Goal: Task Accomplishment & Management: Manage account settings

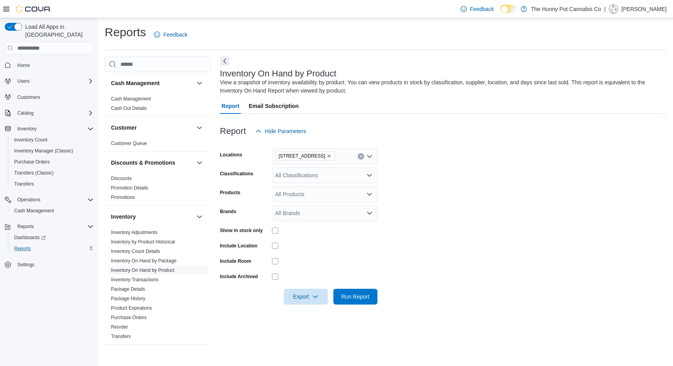
click at [44, 244] on div "Reports" at bounding box center [52, 248] width 83 height 9
click at [158, 281] on link "Inventory Transactions" at bounding box center [135, 280] width 48 height 6
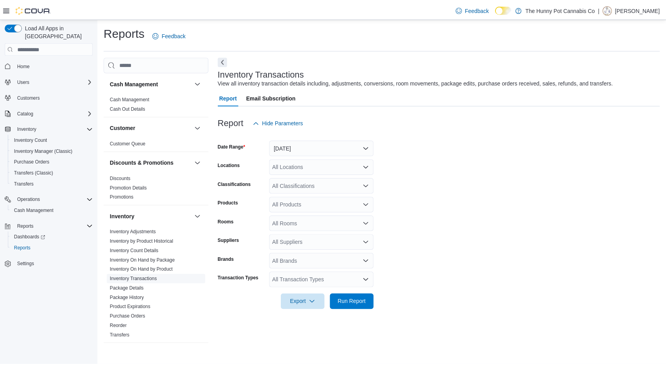
scroll to position [61, 0]
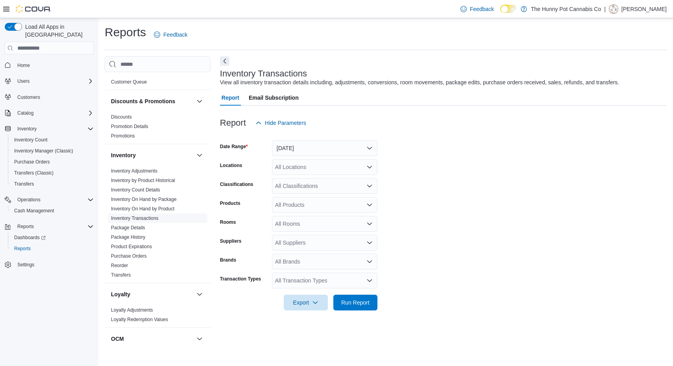
click at [149, 216] on link "Inventory Transactions" at bounding box center [135, 218] width 48 height 6
click at [356, 141] on button "[DATE]" at bounding box center [324, 148] width 105 height 16
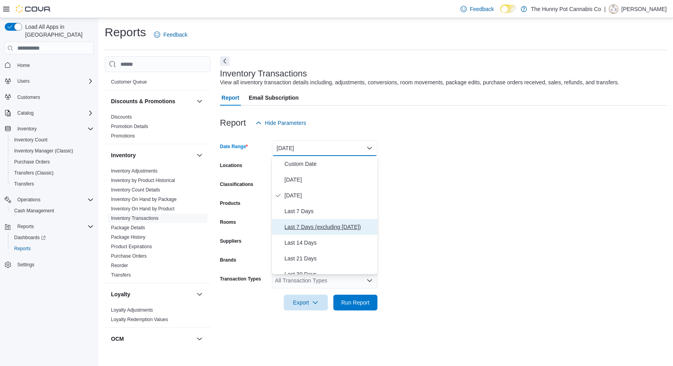
click at [316, 221] on button "Last 7 Days (excluding [DATE])" at bounding box center [324, 227] width 105 height 16
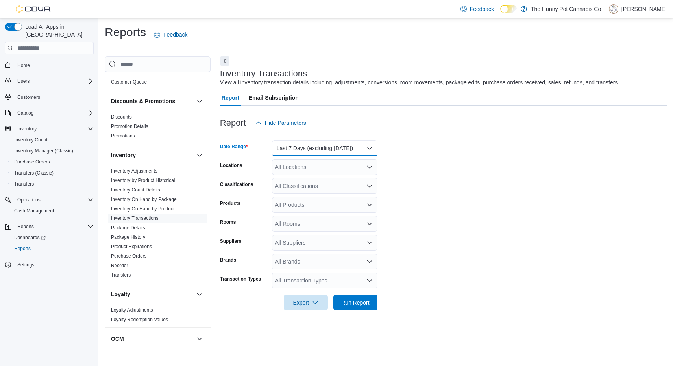
click at [318, 147] on button "Last 7 Days (excluding [DATE])" at bounding box center [324, 148] width 105 height 16
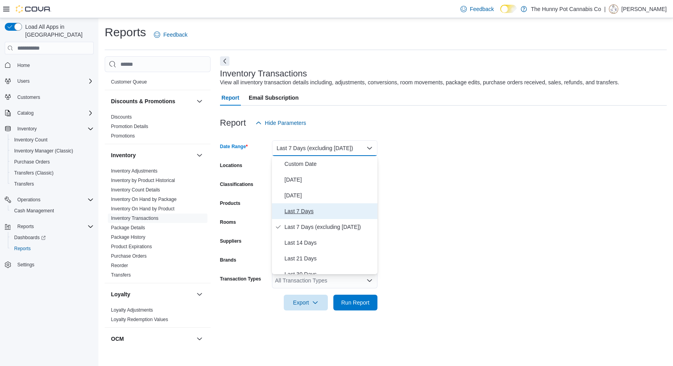
click at [306, 216] on span "Last 7 Days" at bounding box center [330, 210] width 90 height 9
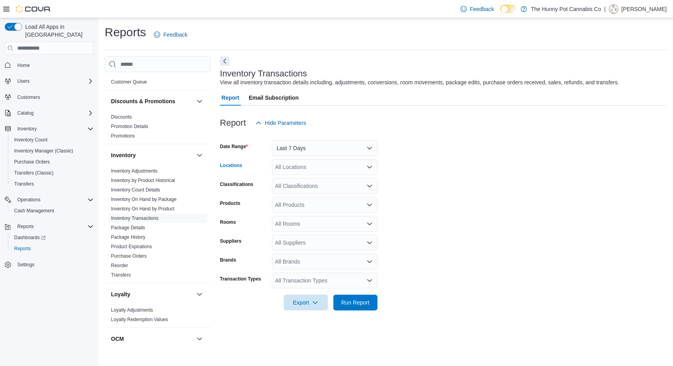
click at [311, 168] on div "All Locations" at bounding box center [324, 167] width 105 height 16
type input "****"
click at [316, 180] on span "[STREET_ADDRESS]" at bounding box center [320, 180] width 54 height 8
click at [423, 201] on form "Date Range Last 7 Days Locations 5035 Hurontario St Classifications All Classif…" at bounding box center [443, 220] width 447 height 179
click at [297, 207] on div "All Products" at bounding box center [324, 205] width 105 height 16
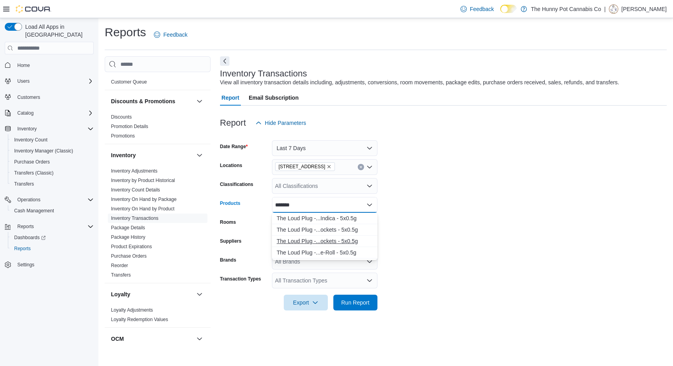
type input "*******"
click at [331, 241] on div "The Loud Plug -...ockets - 5x0.5g" at bounding box center [325, 241] width 96 height 8
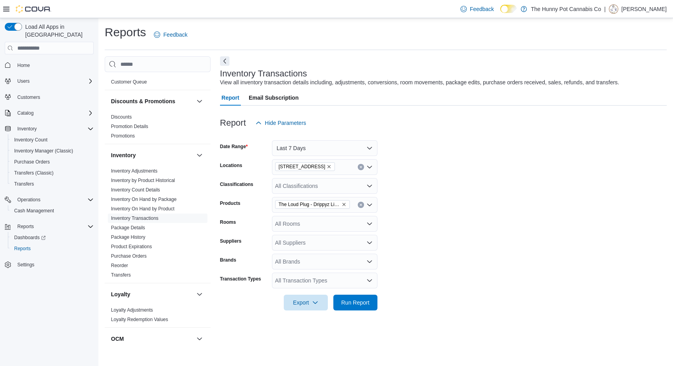
click at [366, 312] on div at bounding box center [443, 314] width 447 height 9
click at [359, 310] on div "Export Run Report" at bounding box center [298, 302] width 157 height 16
click at [350, 301] on span "Run Report" at bounding box center [355, 302] width 28 height 8
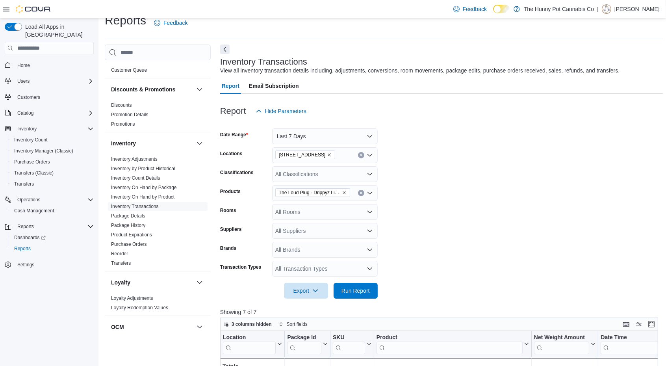
scroll to position [6, 0]
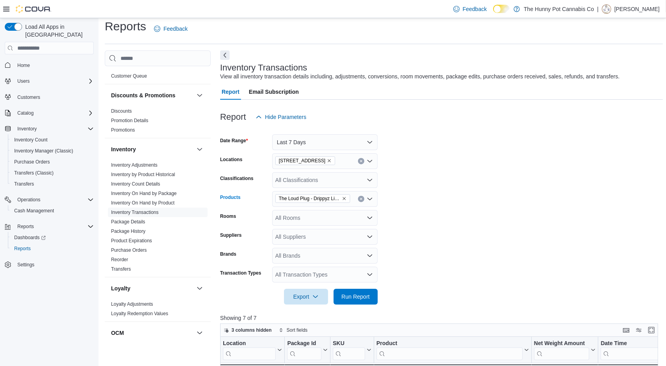
click at [343, 198] on icon "Remove The Loud Plug - Drippyz Liquid Diamond Infused Multi-Pack Moon Rockets -…" at bounding box center [343, 198] width 3 height 3
click at [343, 198] on div "All Products" at bounding box center [324, 199] width 105 height 16
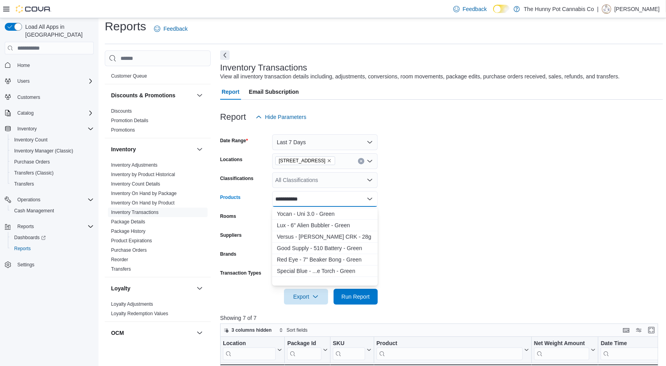
scroll to position [592, 0]
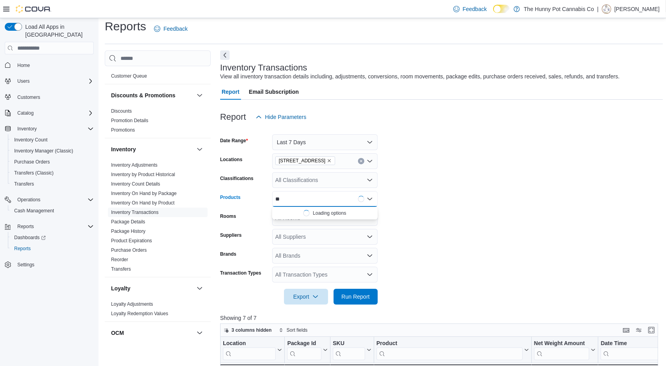
type input "*"
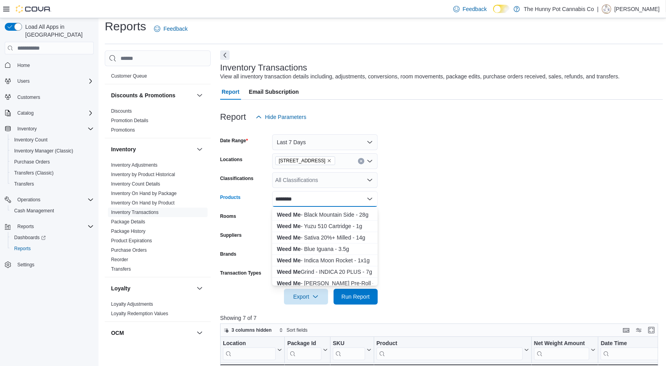
scroll to position [192, 0]
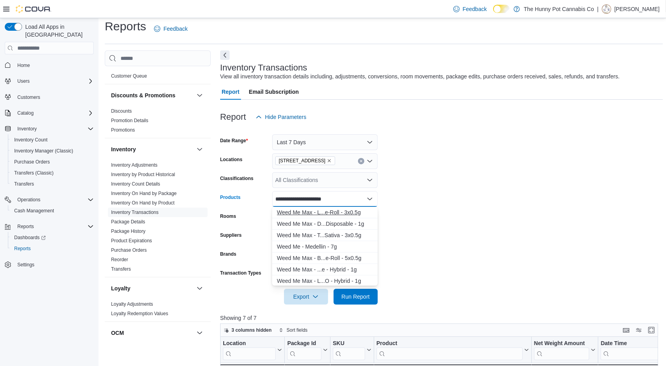
type input "**********"
click at [332, 213] on div "Weed Me Max - L...e-Roll - 3x0.5g" at bounding box center [325, 212] width 96 height 8
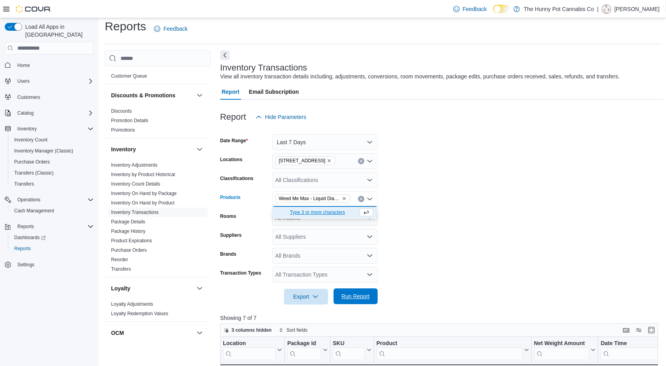
click at [358, 302] on span "Run Report" at bounding box center [355, 296] width 35 height 16
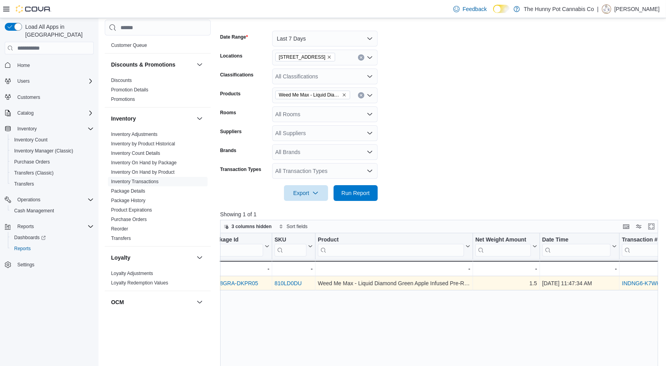
scroll to position [0, 103]
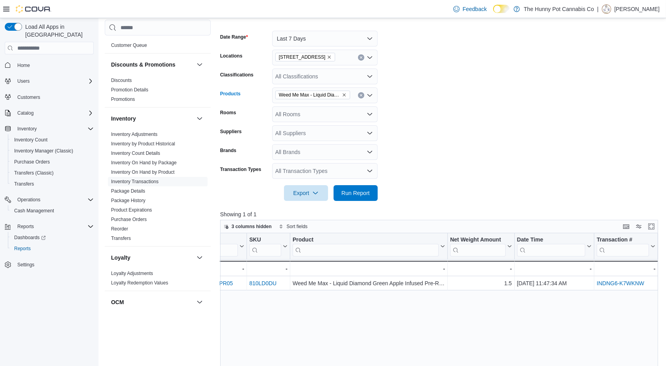
click at [345, 95] on icon "Remove Weed Me Max - Liquid Diamond Green Apple Infused Pre-Roll - 3x0.5g from …" at bounding box center [344, 94] width 5 height 5
click at [345, 95] on div "All Products" at bounding box center [324, 95] width 105 height 16
type input "*"
click at [339, 33] on button "Last 7 Days" at bounding box center [324, 39] width 105 height 16
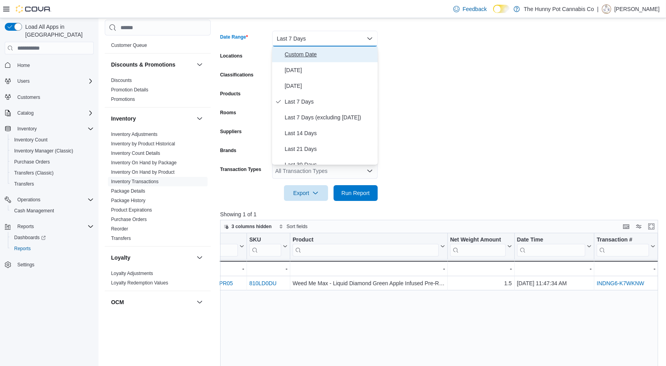
click at [311, 59] on button "Custom Date" at bounding box center [324, 54] width 105 height 16
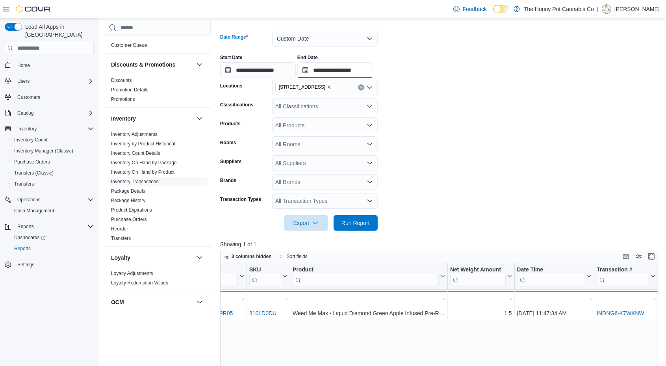
click at [329, 72] on input "**********" at bounding box center [335, 70] width 76 height 16
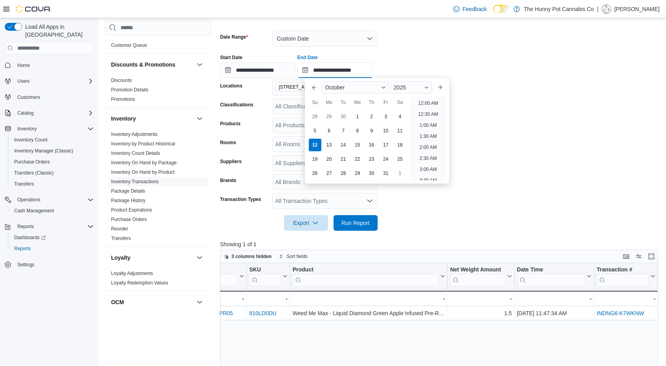
scroll to position [447, 0]
click at [312, 129] on div "5" at bounding box center [315, 131] width 14 height 14
type input "**********"
click at [341, 70] on input "**********" at bounding box center [335, 70] width 76 height 16
click at [318, 144] on div "12" at bounding box center [315, 145] width 14 height 14
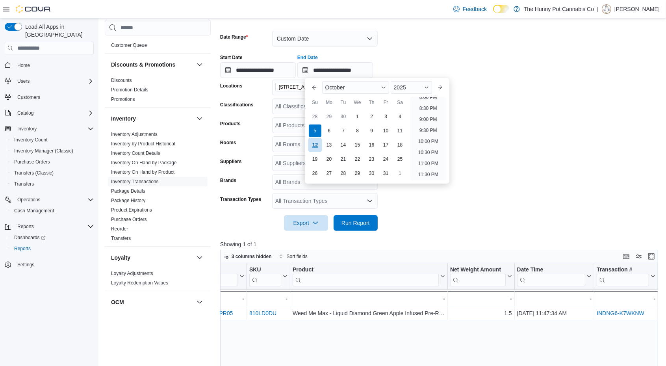
type input "**********"
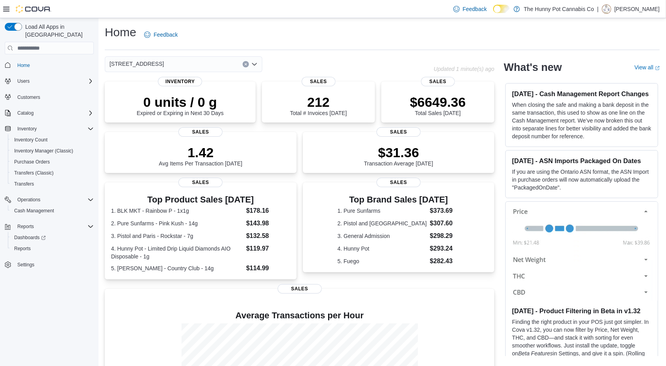
scroll to position [89, 0]
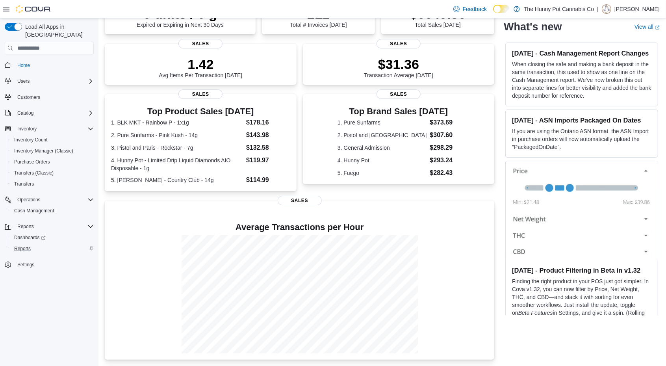
click at [35, 244] on div "Reports" at bounding box center [52, 248] width 83 height 9
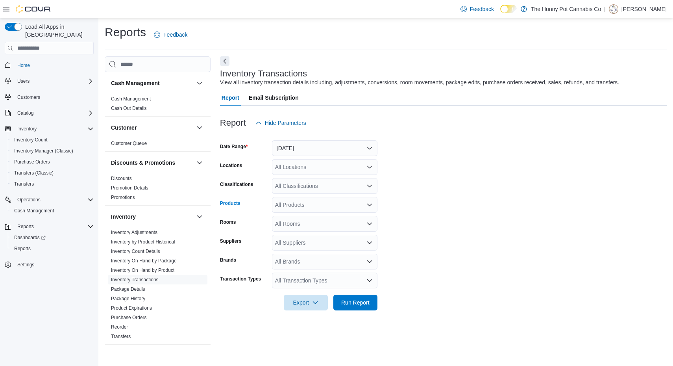
click at [292, 200] on div "All Products" at bounding box center [324, 205] width 105 height 16
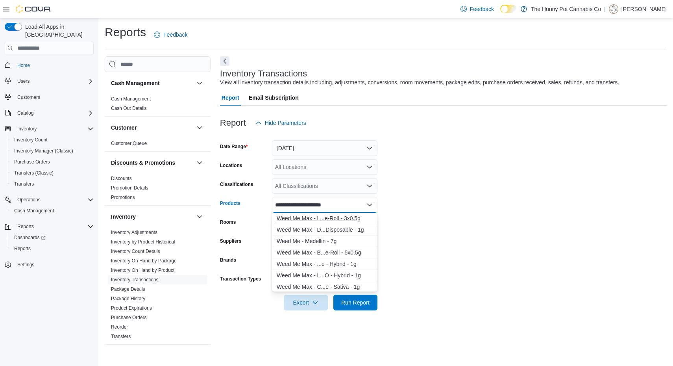
type input "**********"
click at [318, 216] on div "Weed Me Max - L...e-Roll - 3x0.5g" at bounding box center [325, 218] width 96 height 8
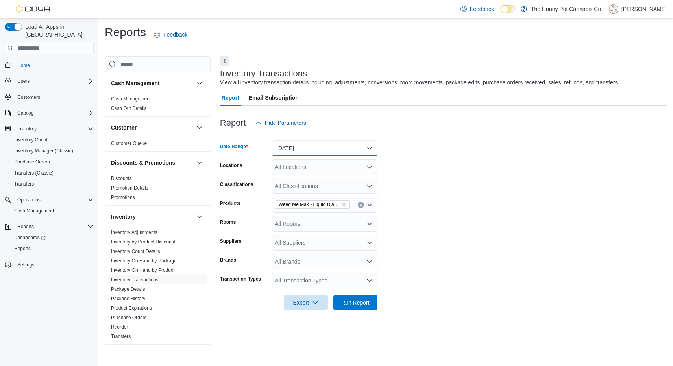
click at [311, 150] on button "[DATE]" at bounding box center [324, 148] width 105 height 16
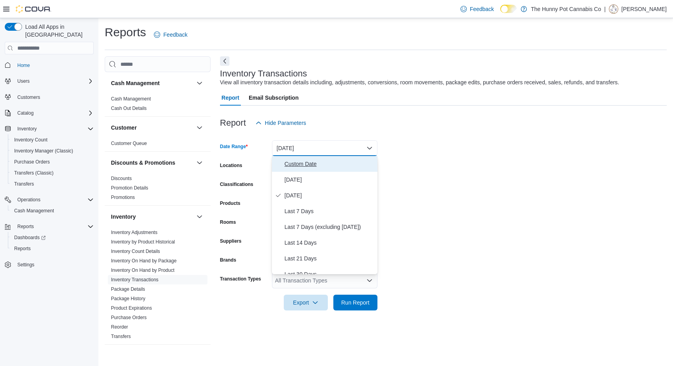
click at [291, 165] on span "Custom Date" at bounding box center [330, 163] width 90 height 9
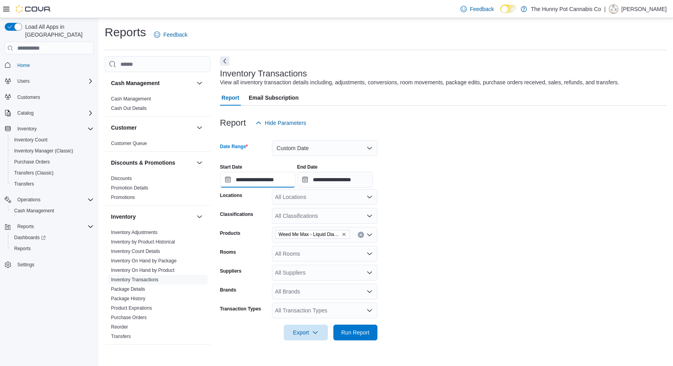
click at [244, 179] on input "**********" at bounding box center [258, 180] width 76 height 16
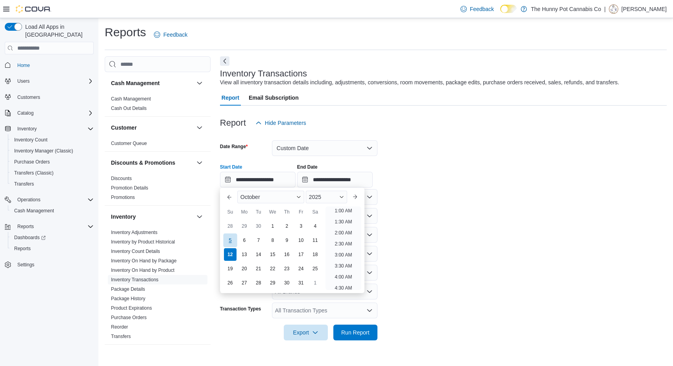
click at [228, 243] on div "5" at bounding box center [230, 240] width 14 height 14
type input "**********"
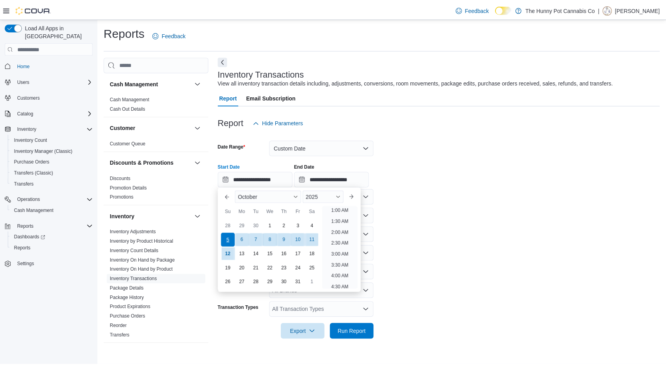
scroll to position [1, 0]
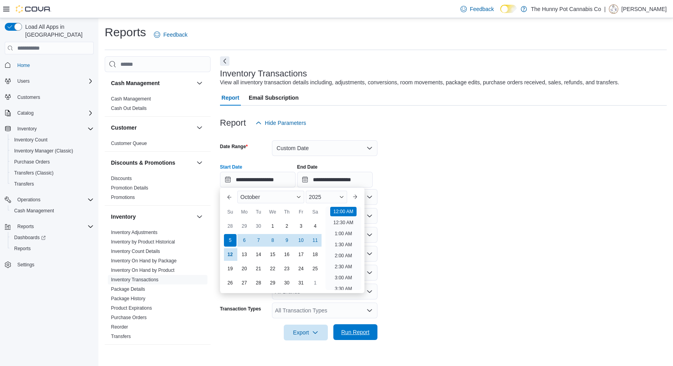
click at [350, 332] on span "Run Report" at bounding box center [355, 332] width 28 height 8
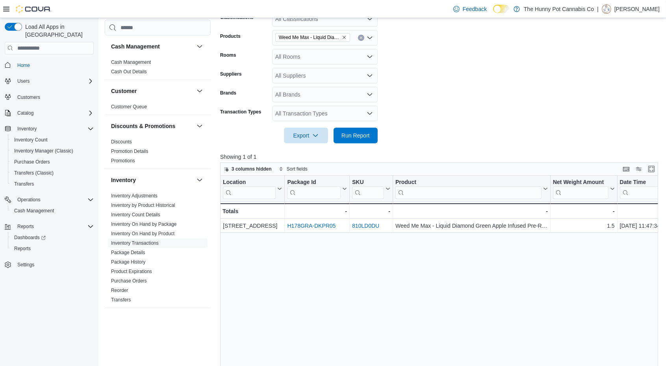
scroll to position [111, 0]
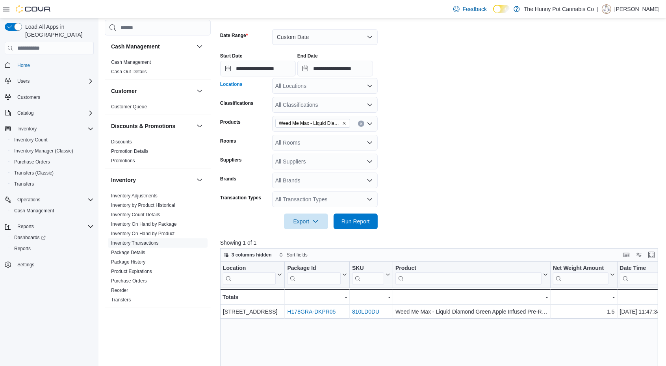
click at [291, 89] on div "All Locations" at bounding box center [324, 86] width 105 height 16
type input "****"
click at [298, 98] on span "[STREET_ADDRESS]" at bounding box center [320, 99] width 54 height 8
click at [358, 221] on span "Run Report" at bounding box center [355, 221] width 28 height 8
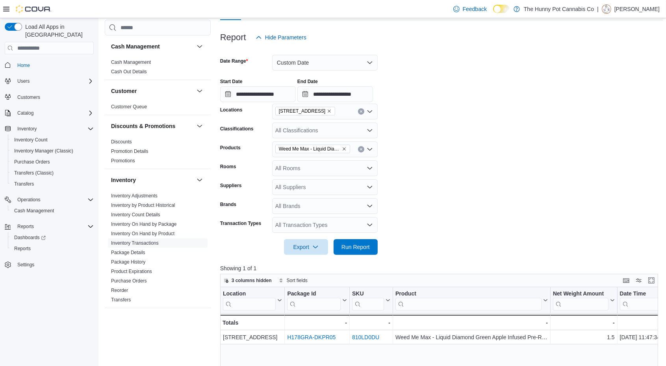
scroll to position [85, 0]
click at [344, 149] on icon "Remove Weed Me Max - Liquid Diamond Green Apple Infused Pre-Roll - 3x0.5g from …" at bounding box center [344, 149] width 5 height 5
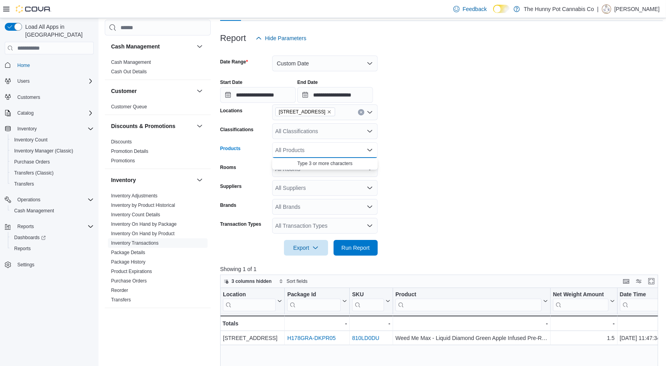
click at [338, 149] on div "All Products" at bounding box center [324, 150] width 105 height 16
type input "*"
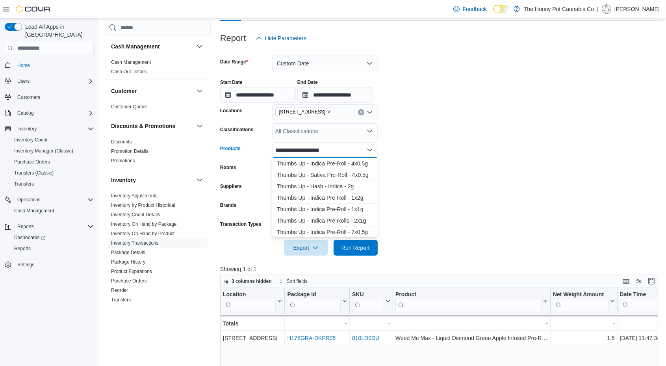
type input "**********"
click at [313, 167] on button "Thumbs Up - Indica Pre-Roll - 4x0.5g" at bounding box center [324, 163] width 105 height 11
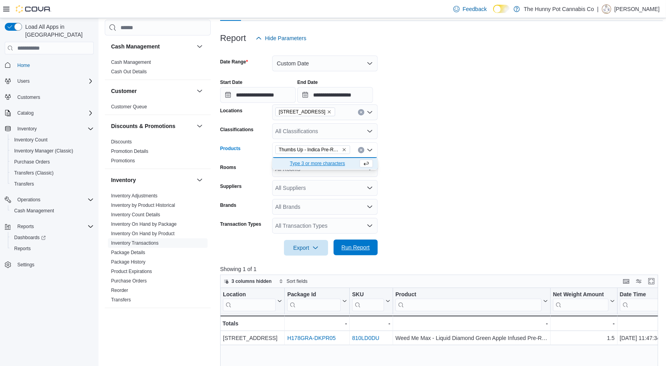
click at [357, 246] on span "Run Report" at bounding box center [355, 247] width 28 height 8
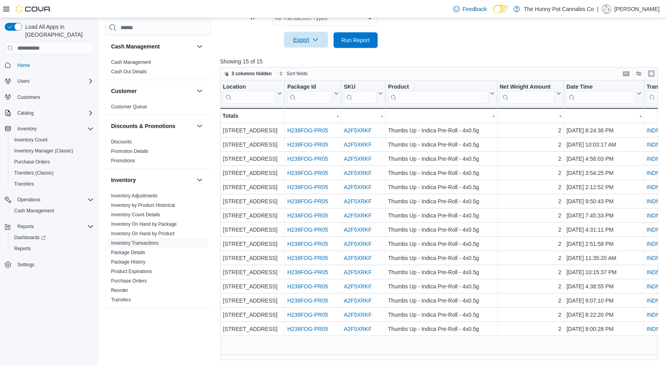
click at [306, 37] on span "Export" at bounding box center [305, 40] width 35 height 16
click at [305, 52] on button "Export to Excel" at bounding box center [307, 56] width 45 height 16
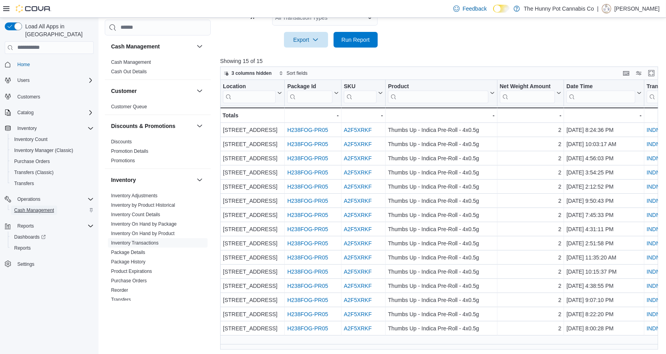
click at [42, 207] on span "Cash Management" at bounding box center [34, 210] width 40 height 6
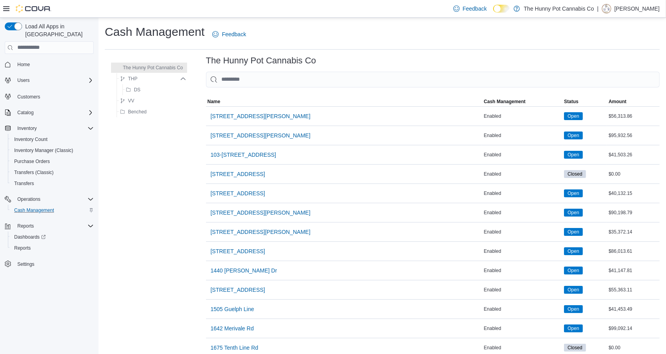
scroll to position [627, 0]
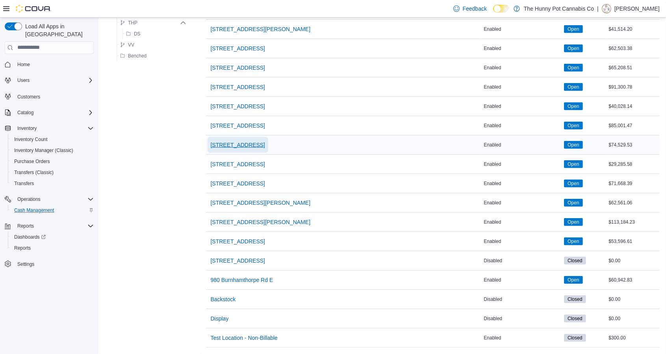
click at [240, 141] on span "[STREET_ADDRESS]" at bounding box center [238, 145] width 54 height 8
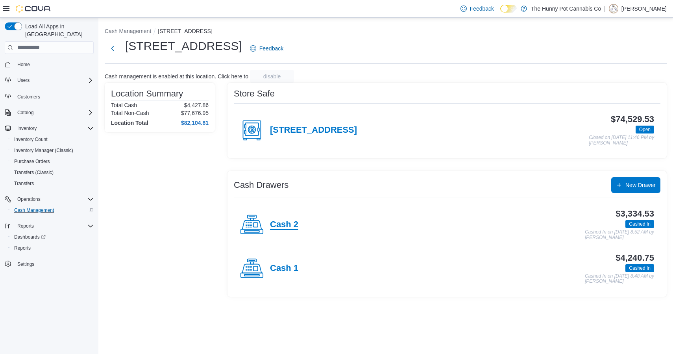
click at [279, 224] on h4 "Cash 2" at bounding box center [284, 225] width 28 height 10
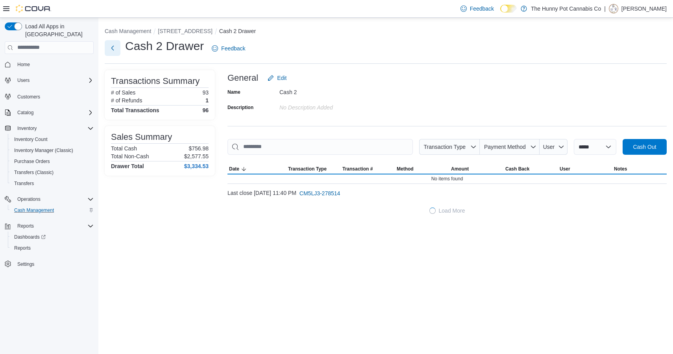
click at [111, 52] on button "Next" at bounding box center [113, 48] width 16 height 16
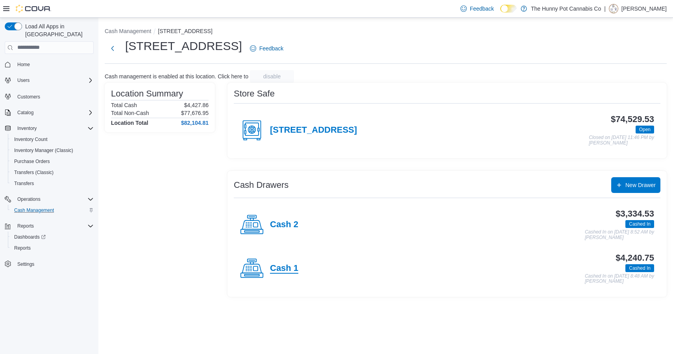
click at [281, 268] on h4 "Cash 1" at bounding box center [284, 268] width 28 height 10
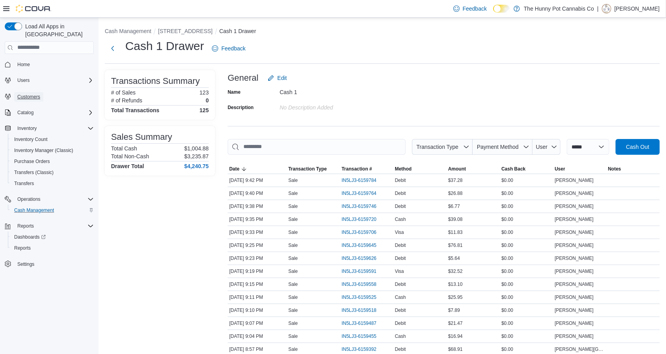
click at [41, 92] on link "Customers" at bounding box center [28, 96] width 29 height 9
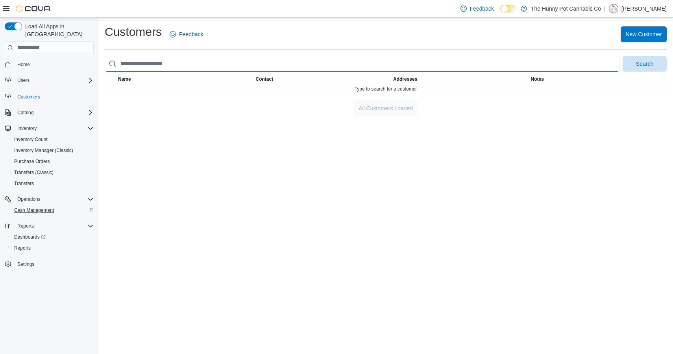
click at [208, 66] on input "search" at bounding box center [362, 64] width 515 height 16
type input "**********"
click at [623, 56] on button "Search" at bounding box center [645, 64] width 44 height 16
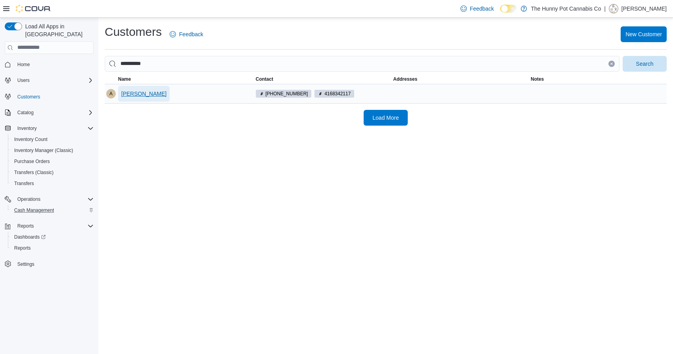
click at [147, 94] on span "[PERSON_NAME]" at bounding box center [143, 94] width 45 height 8
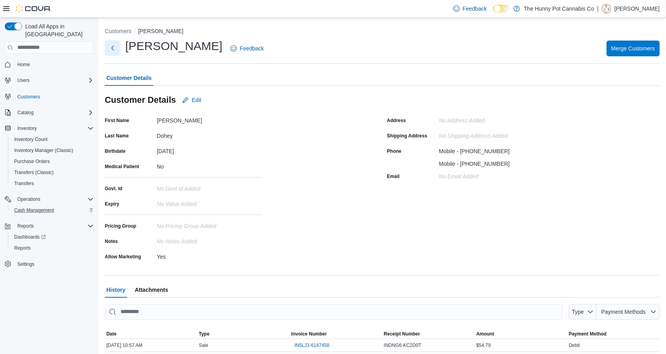
click at [112, 42] on button "Next" at bounding box center [113, 48] width 16 height 16
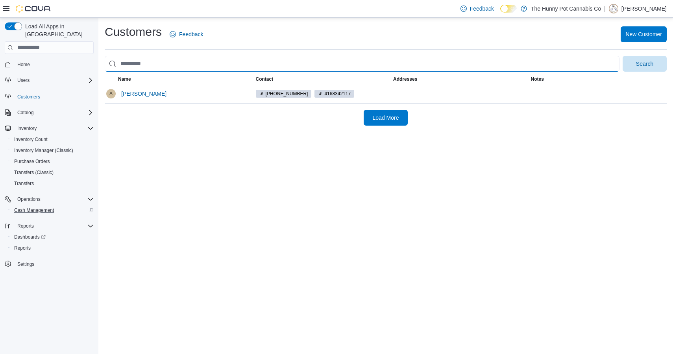
click at [177, 65] on input "search" at bounding box center [362, 64] width 515 height 16
type input "**********"
click at [623, 56] on button "Search" at bounding box center [645, 64] width 44 height 16
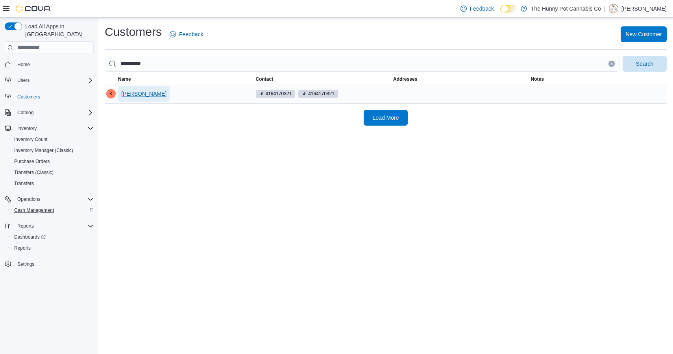
click at [162, 91] on span "[PERSON_NAME]" at bounding box center [143, 94] width 45 height 8
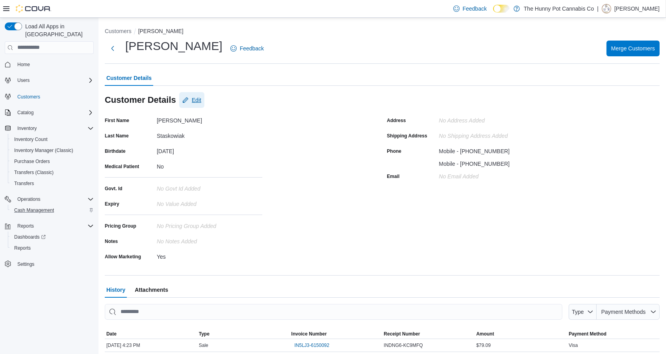
click at [193, 98] on span "Edit" at bounding box center [196, 100] width 9 height 8
select select "******"
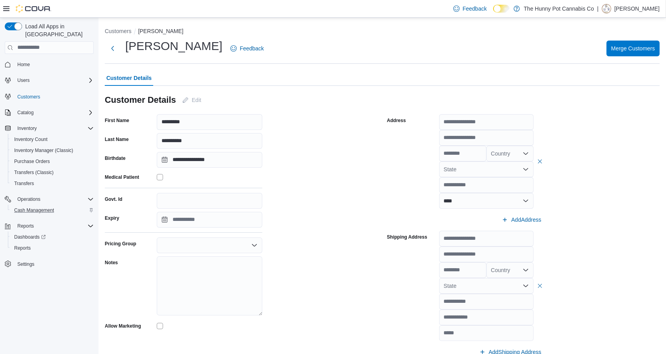
scroll to position [231, 0]
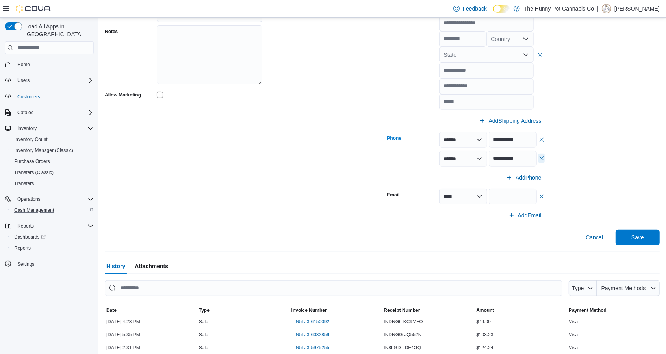
click at [544, 159] on button "button" at bounding box center [541, 157] width 6 height 9
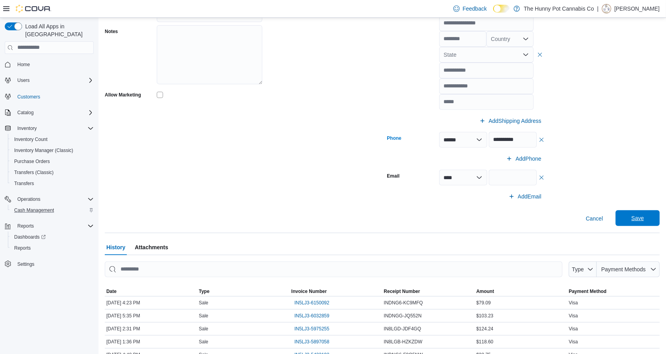
click at [632, 219] on span "Save" at bounding box center [637, 218] width 35 height 16
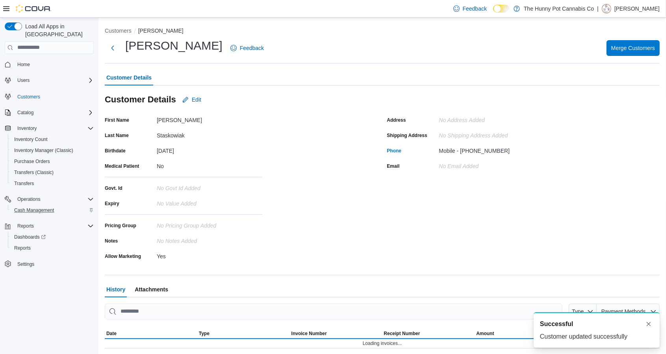
scroll to position [0, 0]
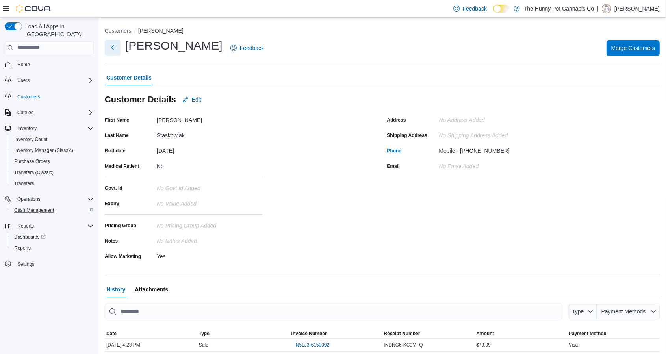
click at [111, 48] on button "Next" at bounding box center [113, 48] width 16 height 16
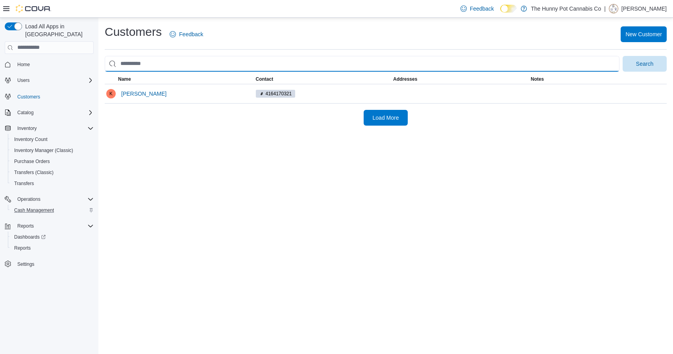
click at [181, 59] on input "search" at bounding box center [362, 64] width 515 height 16
type input "**********"
click at [623, 56] on button "Search" at bounding box center [645, 64] width 44 height 16
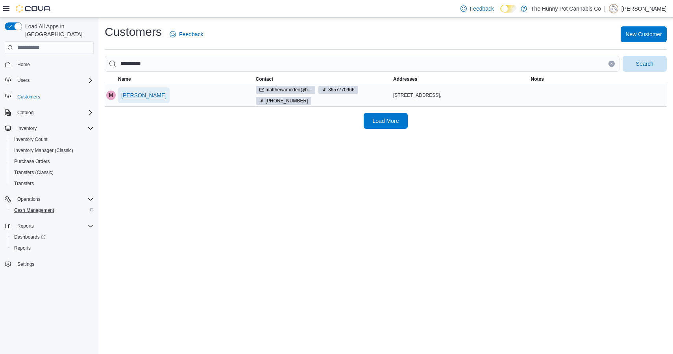
click at [141, 89] on span "[PERSON_NAME]" at bounding box center [143, 95] width 45 height 16
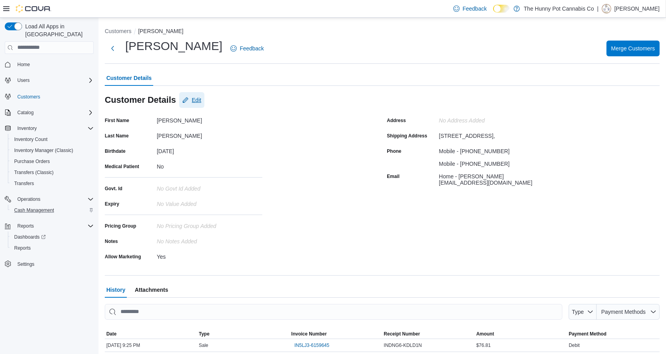
click at [194, 95] on span "Edit" at bounding box center [191, 100] width 19 height 16
select select "******"
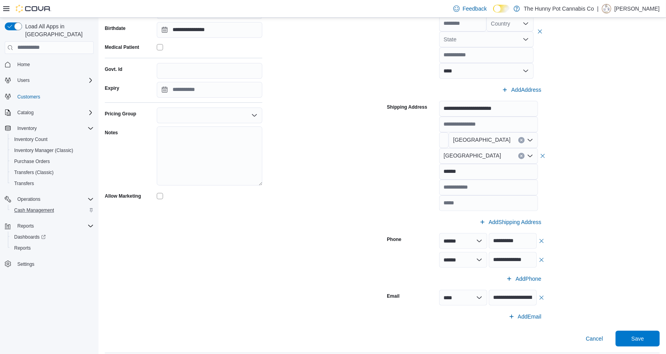
scroll to position [130, 0]
click at [544, 258] on button "button" at bounding box center [541, 258] width 6 height 9
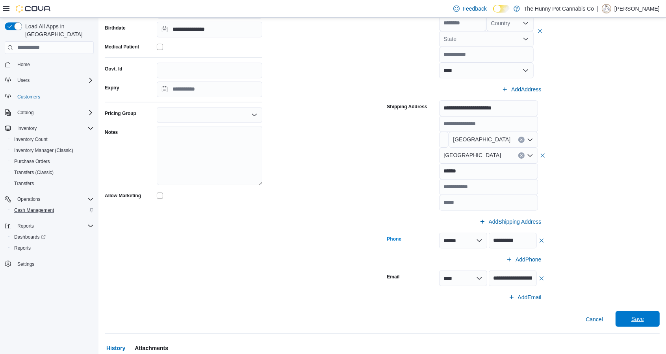
click at [638, 315] on span "Save" at bounding box center [637, 319] width 35 height 16
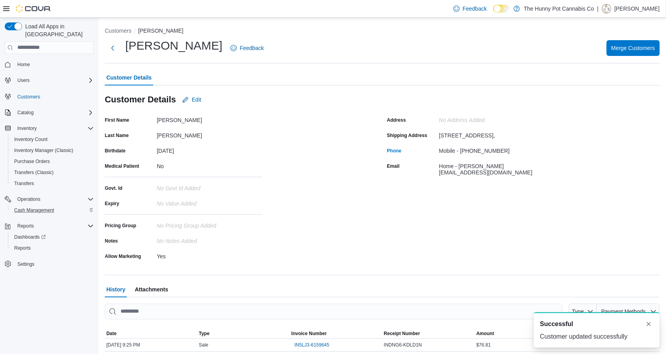
scroll to position [0, 0]
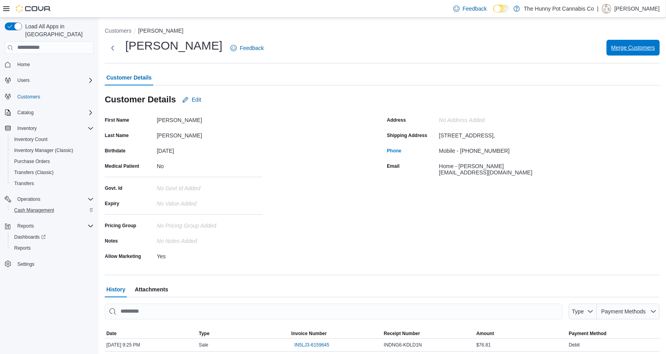
click at [626, 42] on span "Merge Customers" at bounding box center [633, 48] width 44 height 16
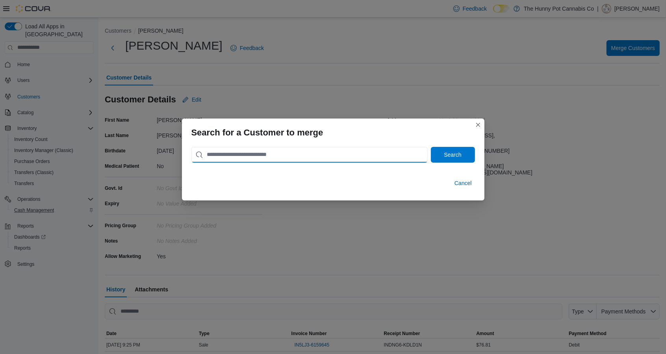
click at [322, 155] on input "search" at bounding box center [309, 155] width 236 height 16
type input "*"
type input "**********"
click at [457, 153] on span "Search" at bounding box center [452, 154] width 17 height 8
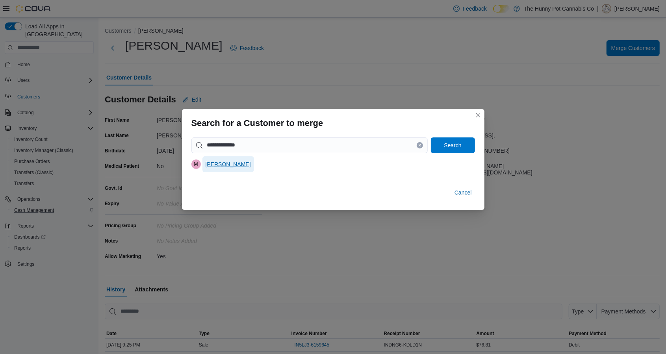
click at [216, 163] on span "[PERSON_NAME]" at bounding box center [227, 164] width 45 height 8
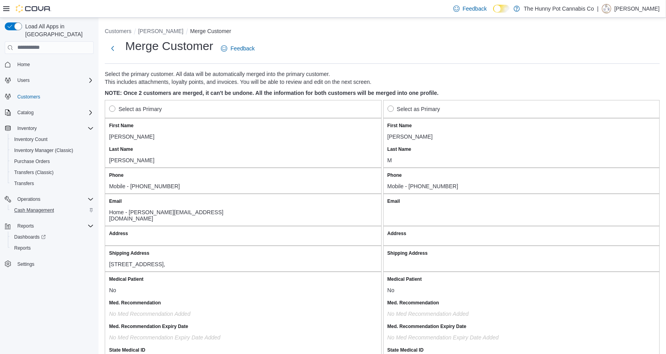
click at [113, 109] on label "Select as Primary" at bounding box center [135, 108] width 53 height 9
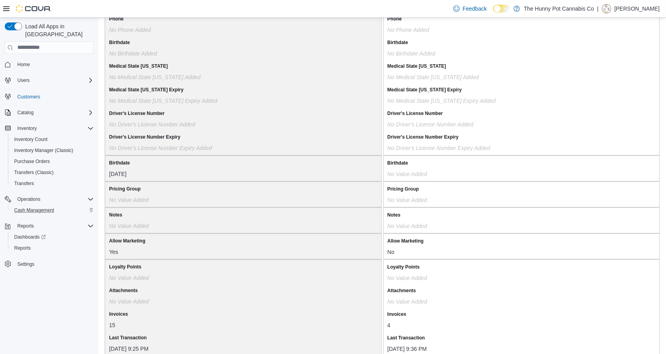
scroll to position [614, 0]
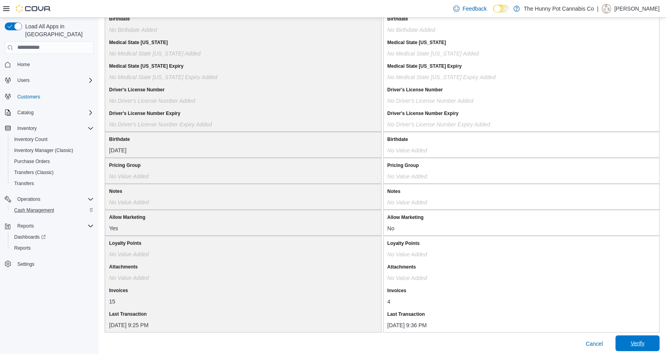
click at [644, 339] on span "Verify" at bounding box center [637, 343] width 14 height 8
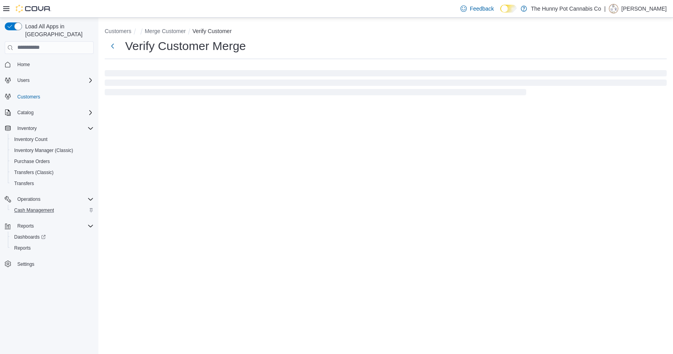
select select "******"
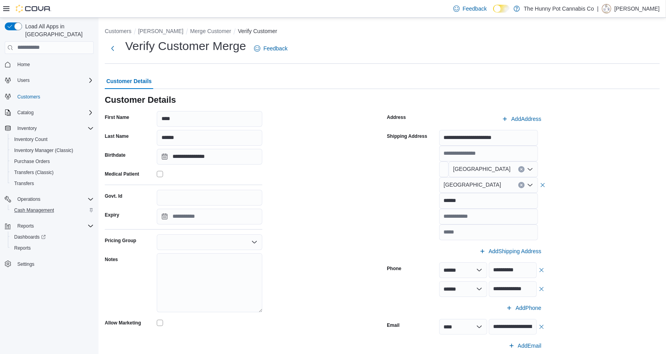
scroll to position [41, 0]
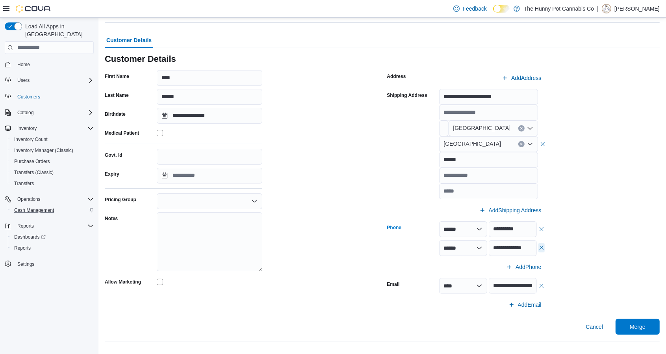
click at [544, 246] on button "button" at bounding box center [541, 247] width 6 height 9
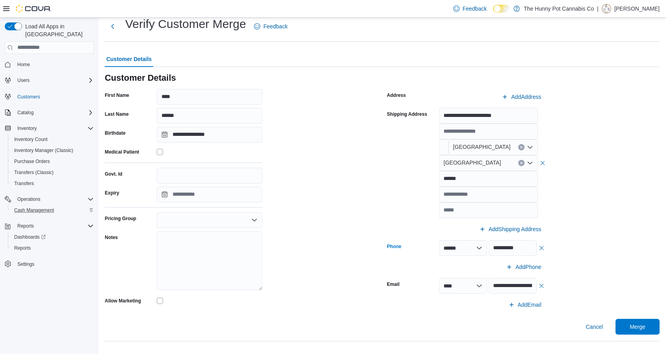
scroll to position [22, 0]
click at [640, 331] on span "Merge" at bounding box center [637, 326] width 35 height 16
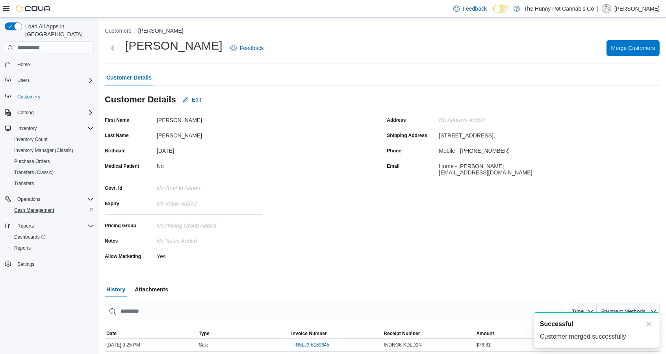
scroll to position [22, 0]
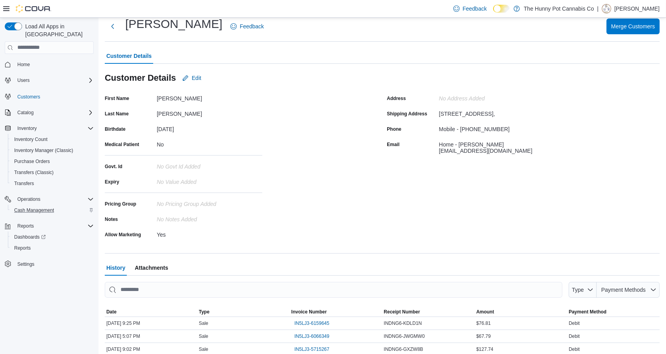
click at [276, 100] on div "First Name [PERSON_NAME] Last Name [PERSON_NAME] Birthdate [DEMOGRAPHIC_DATA] M…" at bounding box center [241, 166] width 273 height 148
click at [281, 117] on div "First Name [PERSON_NAME] Last Name [PERSON_NAME] Birthdate [DEMOGRAPHIC_DATA] M…" at bounding box center [241, 166] width 273 height 148
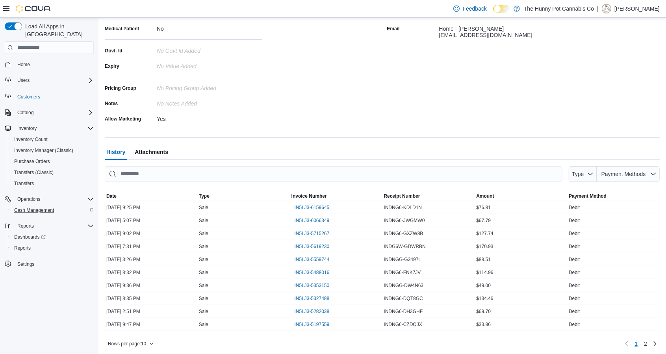
scroll to position [0, 0]
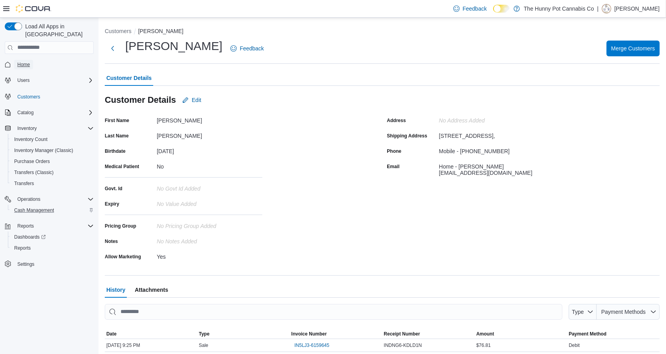
click at [20, 61] on span "Home" at bounding box center [23, 64] width 13 height 6
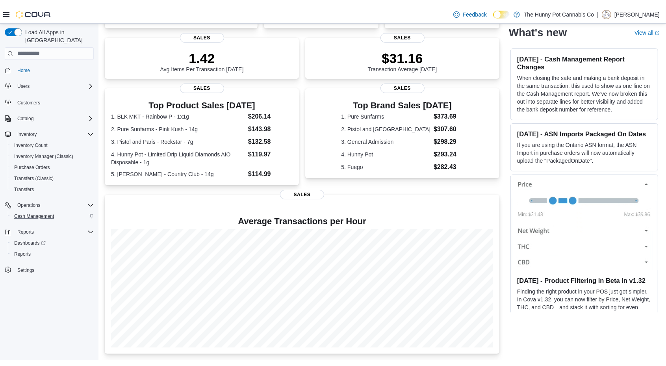
scroll to position [89, 0]
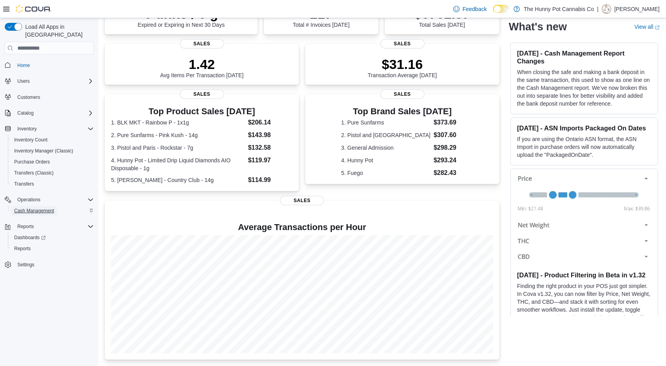
click at [42, 207] on span "Cash Management" at bounding box center [34, 210] width 40 height 6
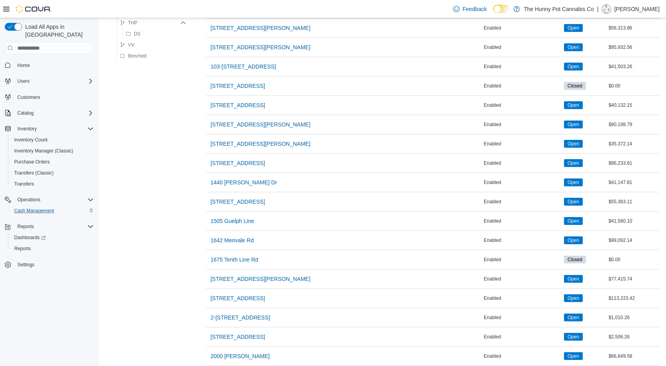
scroll to position [616, 0]
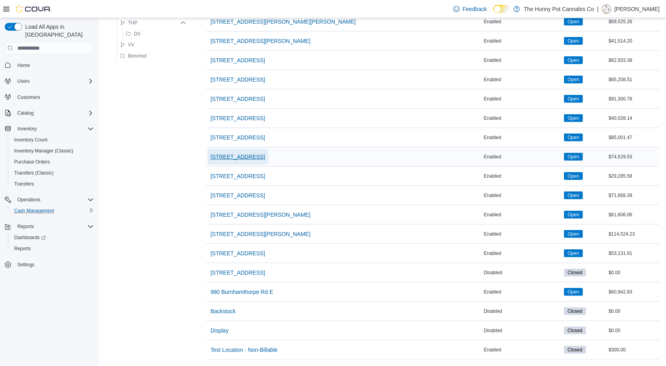
click at [248, 153] on span "[STREET_ADDRESS]" at bounding box center [238, 157] width 54 height 8
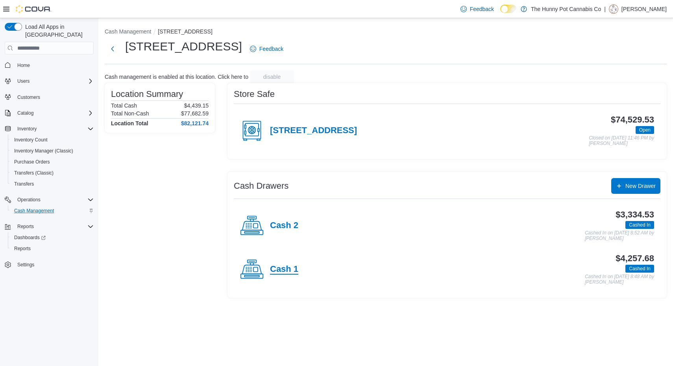
click at [285, 269] on h4 "Cash 1" at bounding box center [284, 269] width 28 height 10
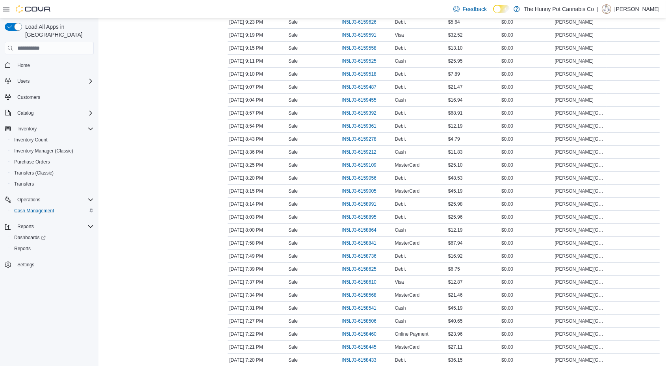
scroll to position [263, 0]
click at [358, 278] on span "IN5LJ3-6158610" at bounding box center [358, 281] width 35 height 6
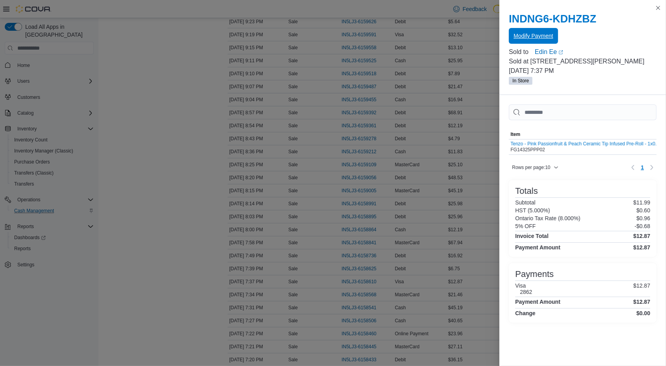
click at [537, 34] on span "Modify Payment" at bounding box center [532, 36] width 39 height 8
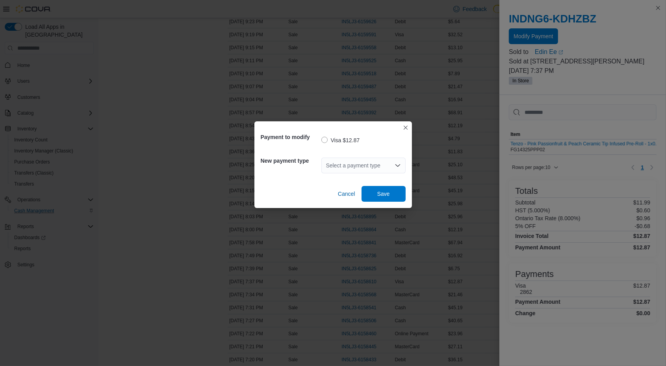
click at [348, 166] on div "Select a payment type" at bounding box center [363, 165] width 84 height 16
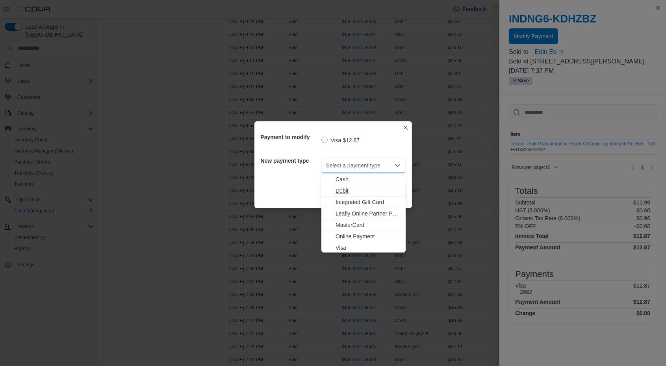
click at [354, 188] on span "Debit" at bounding box center [367, 191] width 65 height 8
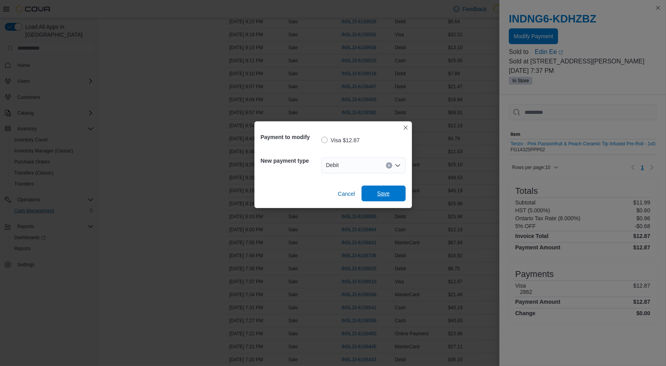
click at [382, 192] on span "Save" at bounding box center [383, 193] width 13 height 8
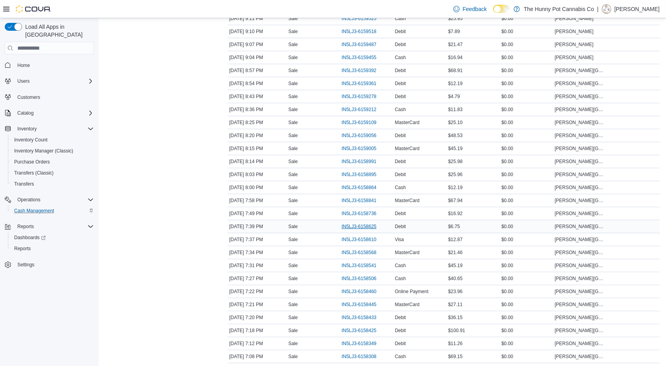
scroll to position [0, 0]
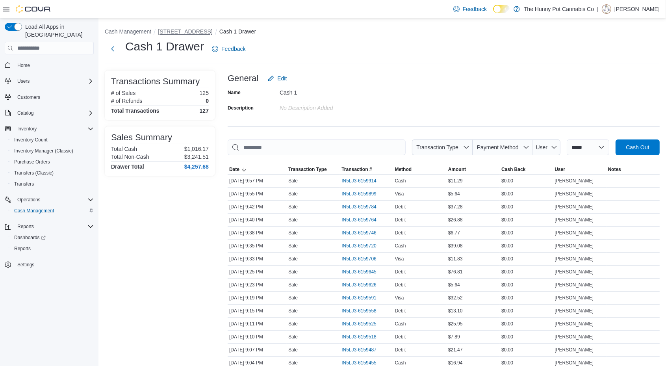
click at [171, 29] on button "[STREET_ADDRESS]" at bounding box center [185, 31] width 54 height 6
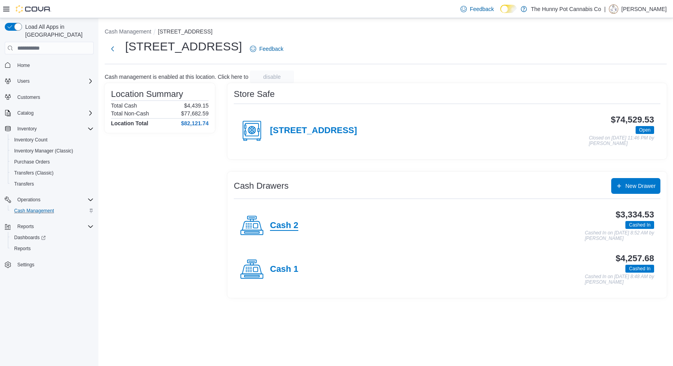
click at [276, 228] on h4 "Cash 2" at bounding box center [284, 225] width 28 height 10
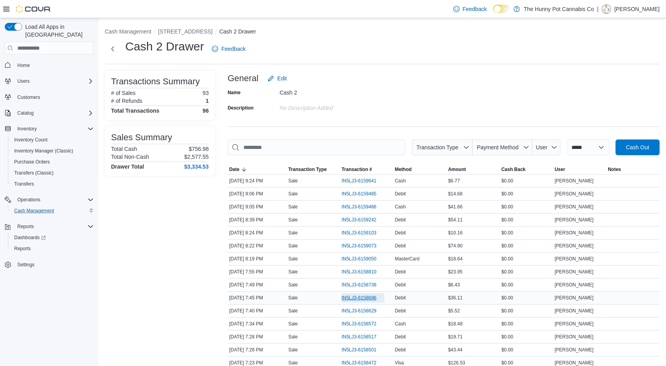
click at [354, 294] on span "IN5LJ3-6158696" at bounding box center [358, 297] width 35 height 6
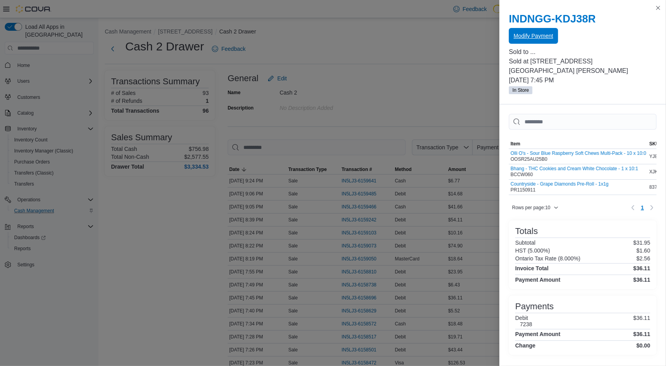
click at [528, 37] on span "Modify Payment" at bounding box center [532, 36] width 39 height 8
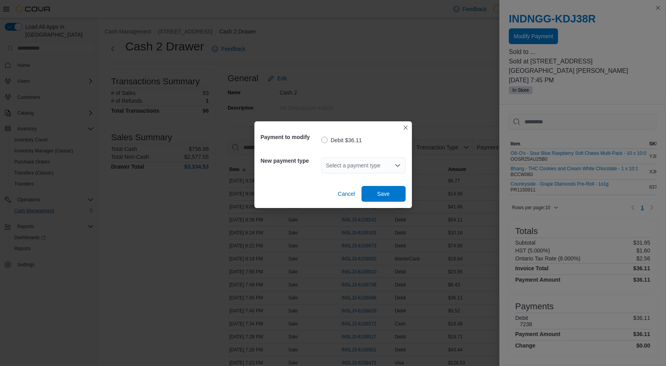
click at [344, 170] on div "Select a payment type" at bounding box center [363, 165] width 84 height 16
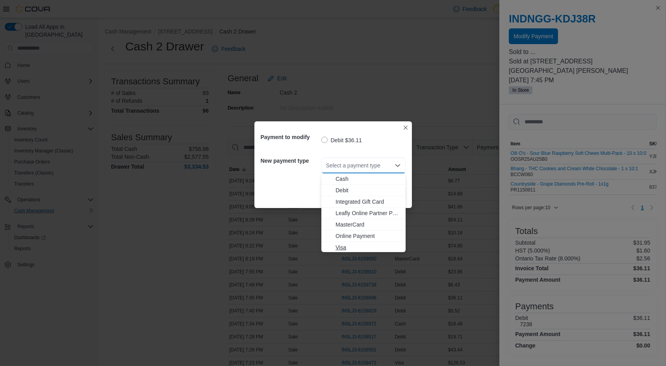
click at [361, 246] on span "Visa" at bounding box center [367, 247] width 65 height 8
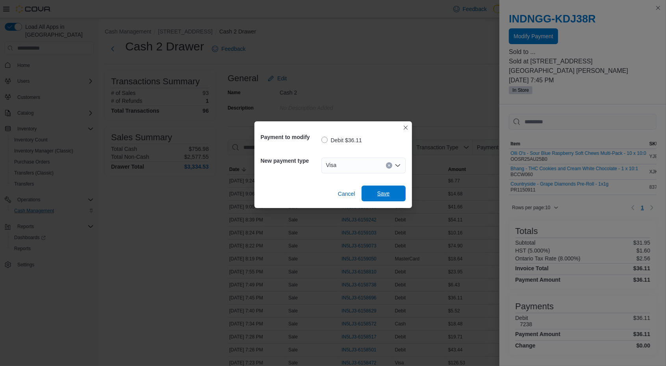
click at [385, 191] on span "Save" at bounding box center [383, 193] width 13 height 8
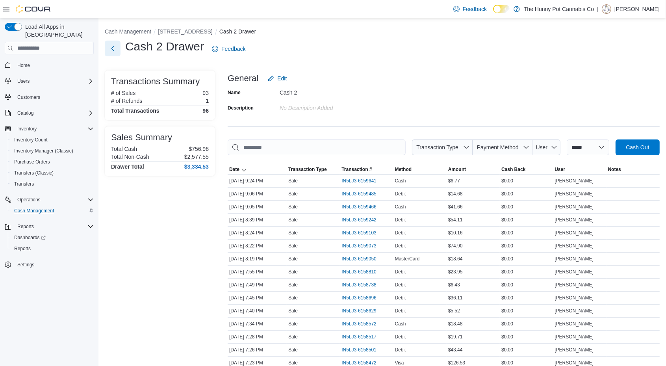
click at [113, 52] on button "Next" at bounding box center [113, 49] width 16 height 16
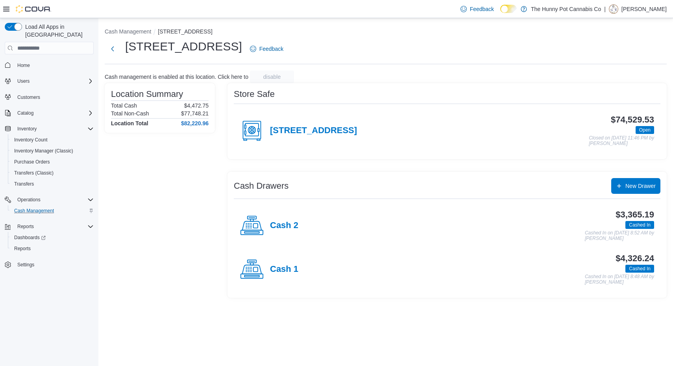
click at [272, 122] on div "[STREET_ADDRESS]" at bounding box center [298, 131] width 117 height 24
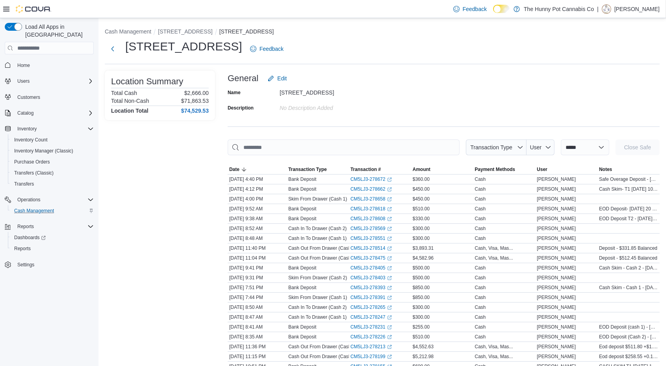
click at [179, 33] on button "[STREET_ADDRESS]" at bounding box center [185, 31] width 54 height 6
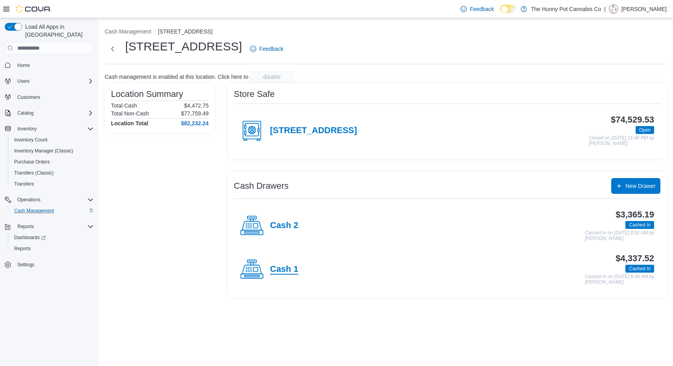
click at [283, 268] on h4 "Cash 1" at bounding box center [284, 269] width 28 height 10
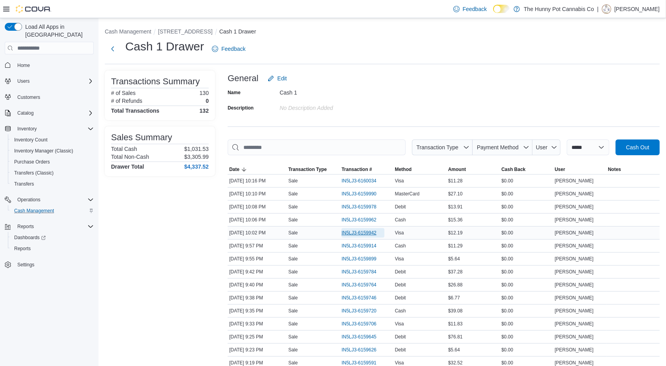
click at [358, 232] on span "IN5LJ3-6159942" at bounding box center [358, 232] width 35 height 6
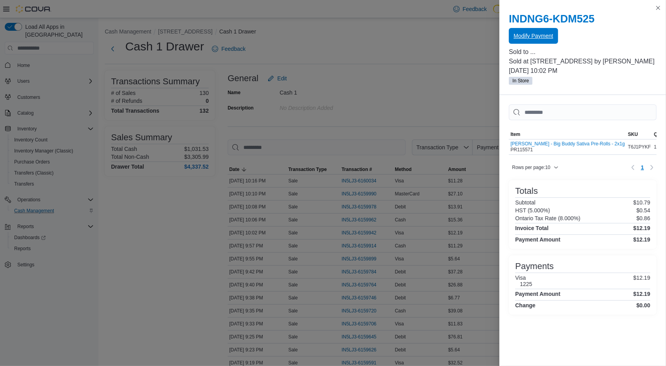
click at [527, 35] on span "Modify Payment" at bounding box center [532, 36] width 39 height 8
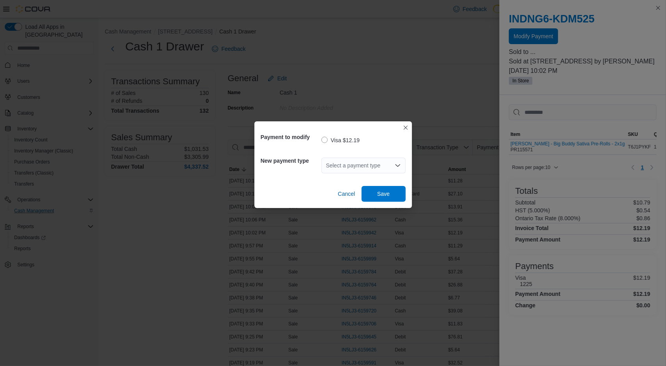
click at [361, 163] on div "Select a payment type" at bounding box center [363, 165] width 84 height 16
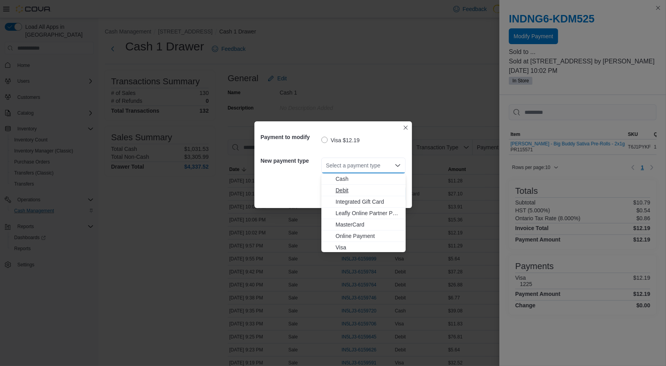
click at [357, 191] on span "Debit" at bounding box center [367, 190] width 65 height 8
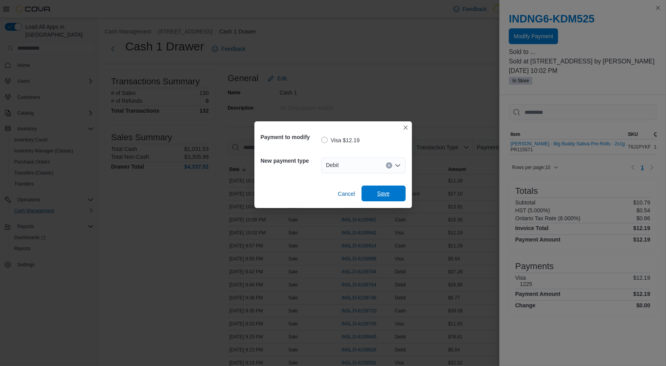
click at [380, 193] on span "Save" at bounding box center [383, 193] width 13 height 8
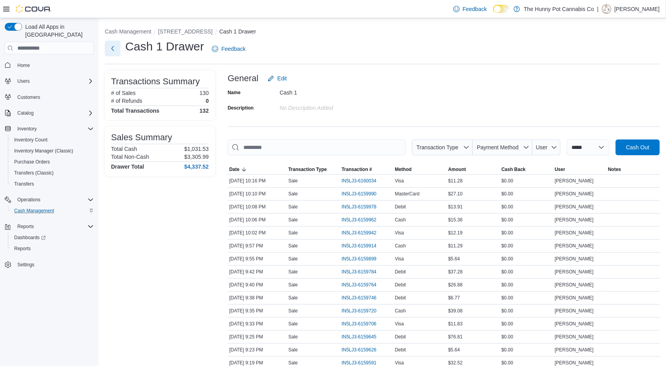
click at [112, 49] on button "Next" at bounding box center [113, 49] width 16 height 16
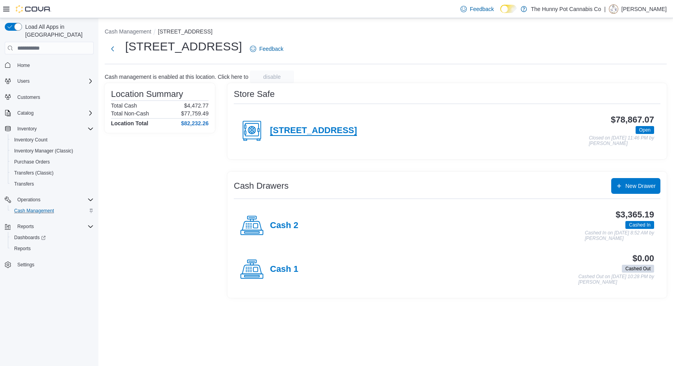
click at [315, 132] on h4 "[STREET_ADDRESS]" at bounding box center [313, 131] width 87 height 10
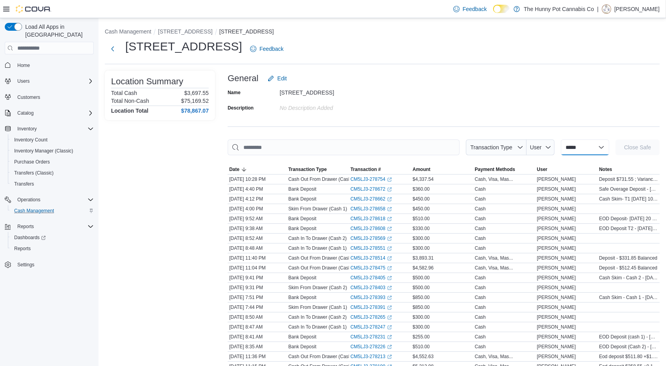
click at [579, 144] on select "**********" at bounding box center [584, 147] width 48 height 16
select select "**********"
click at [560, 139] on select "**********" at bounding box center [584, 147] width 48 height 16
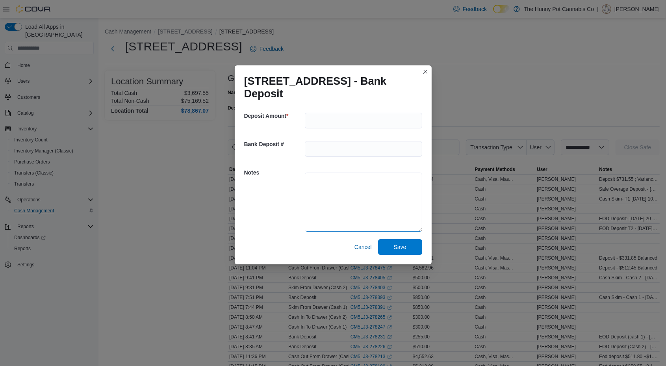
click at [352, 194] on textarea at bounding box center [363, 201] width 117 height 59
type textarea "**********"
click at [326, 123] on input "number" at bounding box center [363, 121] width 117 height 16
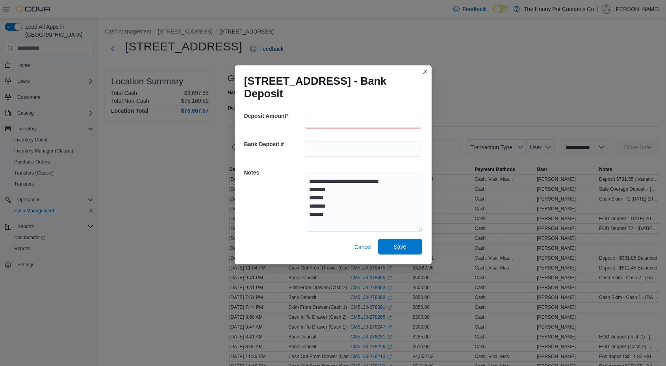
type input "***"
click at [396, 244] on span "Save" at bounding box center [400, 246] width 13 height 8
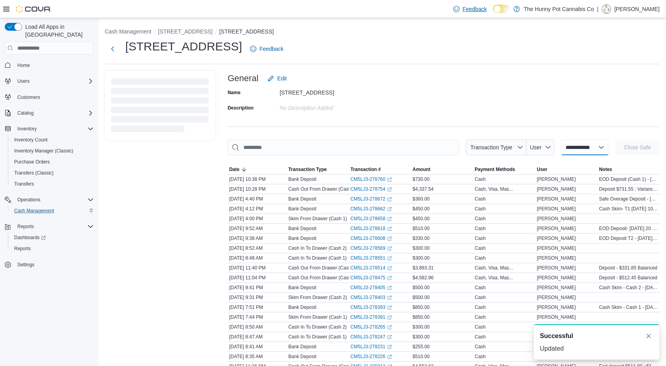
select select
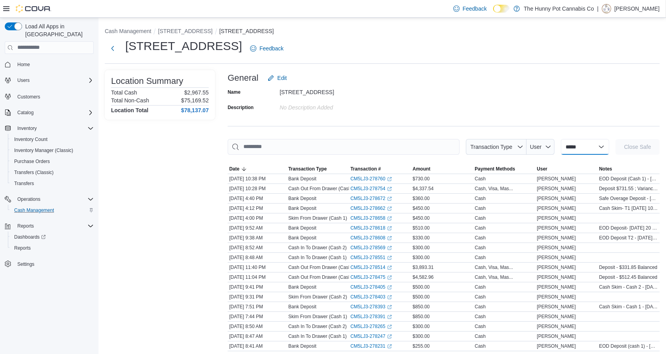
click at [591, 143] on select "**********" at bounding box center [584, 147] width 48 height 16
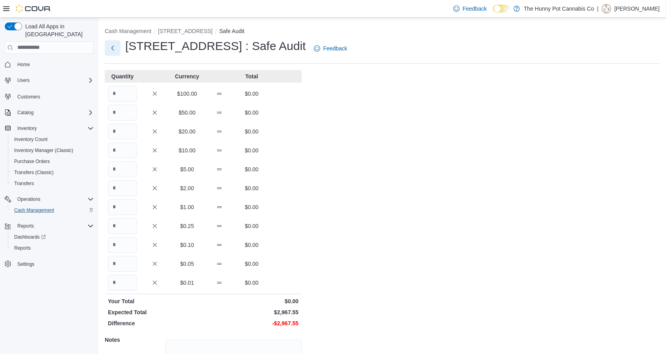
click at [113, 46] on button "Next" at bounding box center [113, 48] width 16 height 16
